Goal: Find specific page/section: Find specific page/section

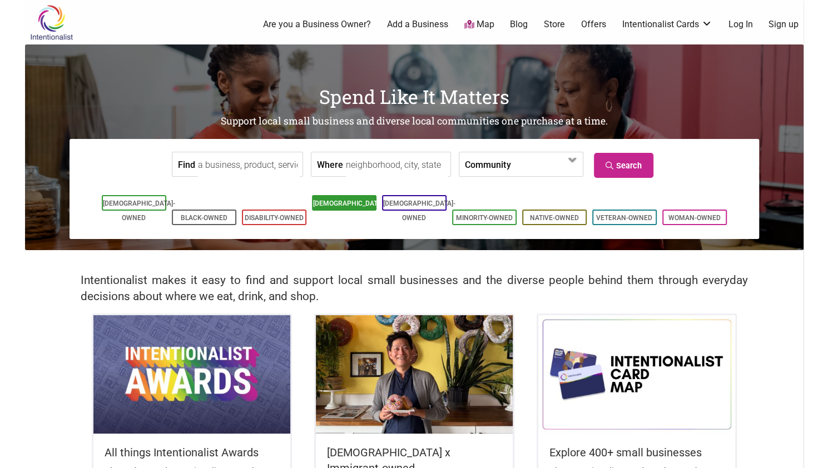
click at [345, 203] on link "[DEMOGRAPHIC_DATA]-Owned" at bounding box center [349, 211] width 72 height 22
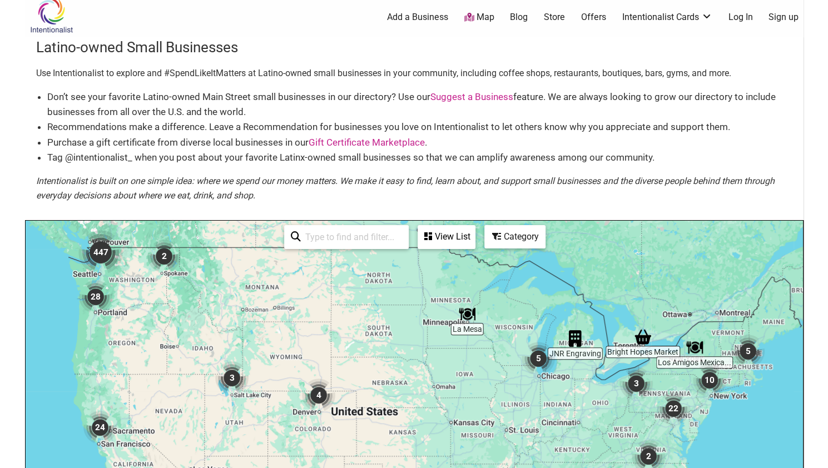
scroll to position [12, 0]
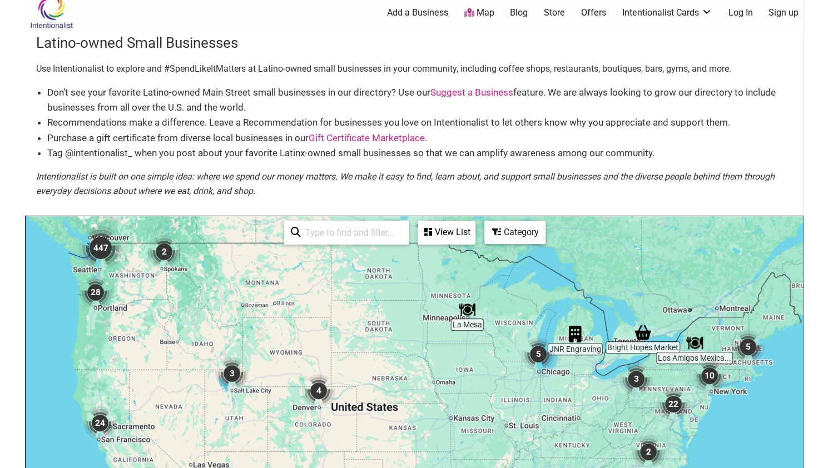
click at [113, 275] on img "28" at bounding box center [95, 292] width 42 height 42
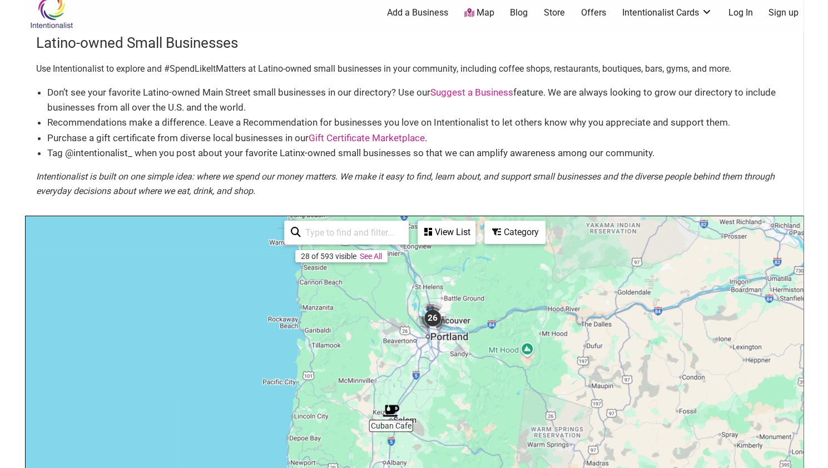
click at [325, 241] on input "search" at bounding box center [351, 233] width 101 height 22
type input "seattle"
click at [367, 254] on link "See All" at bounding box center [366, 256] width 22 height 9
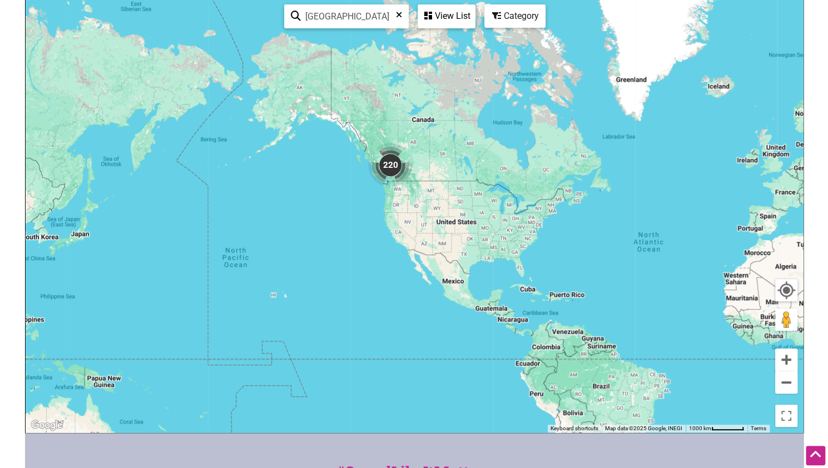
scroll to position [223, 0]
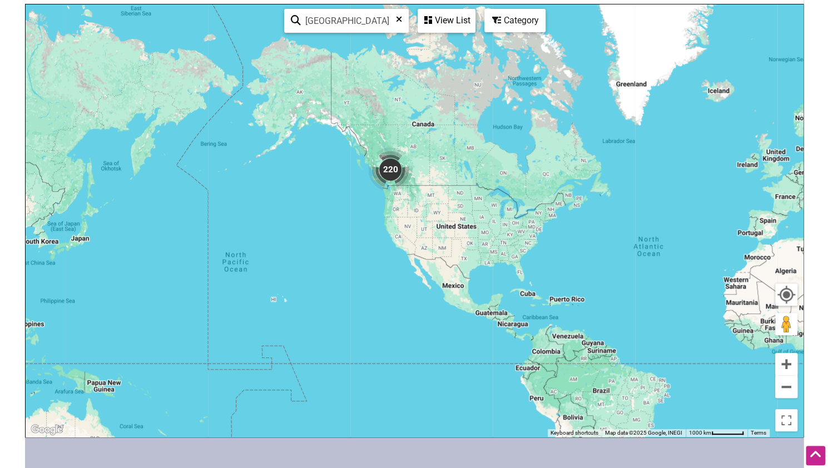
click at [394, 168] on img "220" at bounding box center [390, 169] width 53 height 53
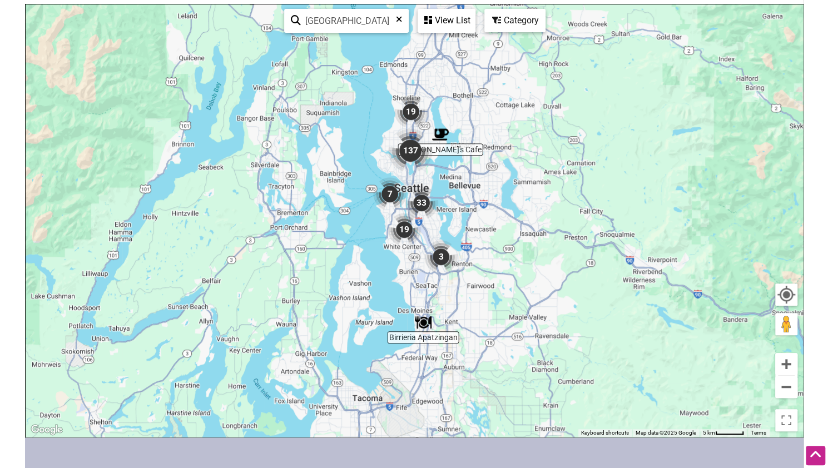
click at [437, 20] on div "View List" at bounding box center [447, 20] width 56 height 21
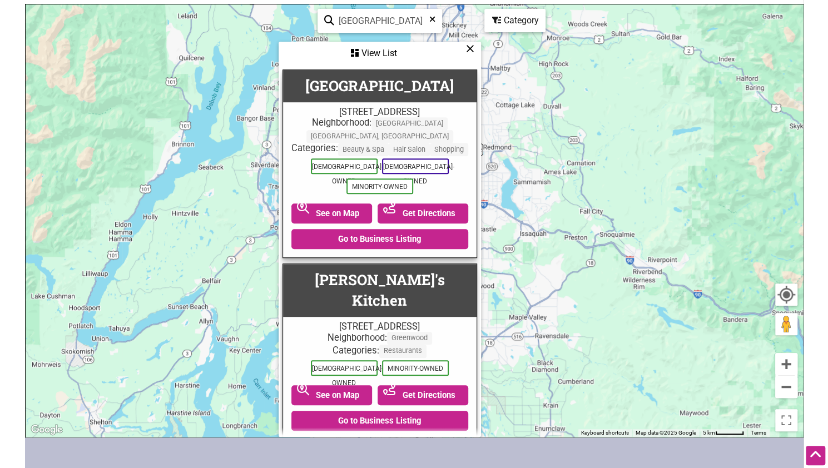
click at [437, 20] on div "seattle 0 of 220 visible See All" at bounding box center [379, 21] width 125 height 24
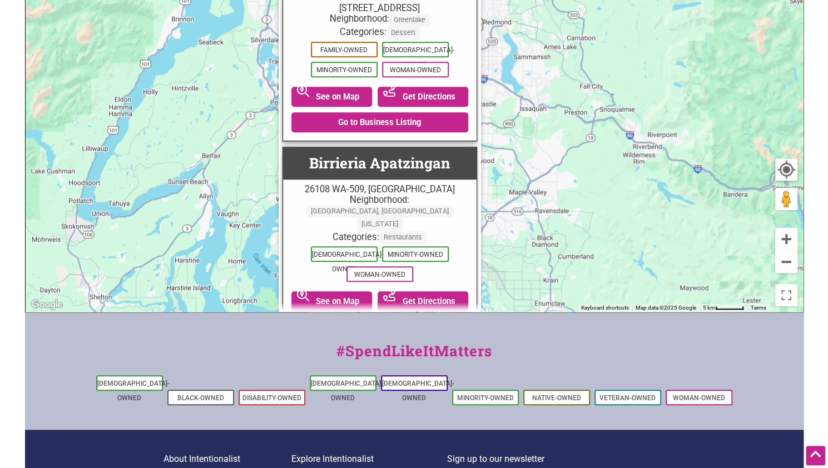
scroll to position [3992, 0]
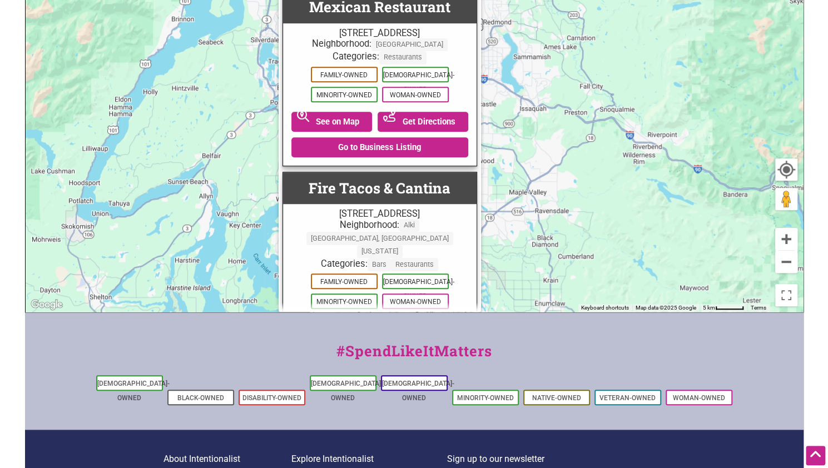
scroll to position [12169, 0]
